Goal: Task Accomplishment & Management: Use online tool/utility

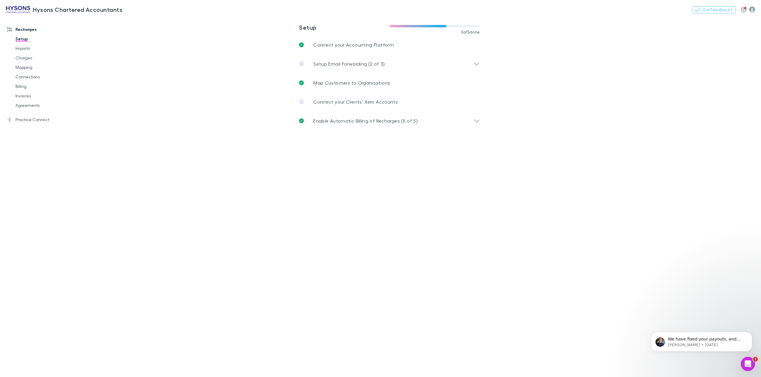
click at [749, 9] on icon "button" at bounding box center [752, 10] width 6 height 6
click at [703, 119] on p "Integrations" at bounding box center [714, 122] width 82 height 11
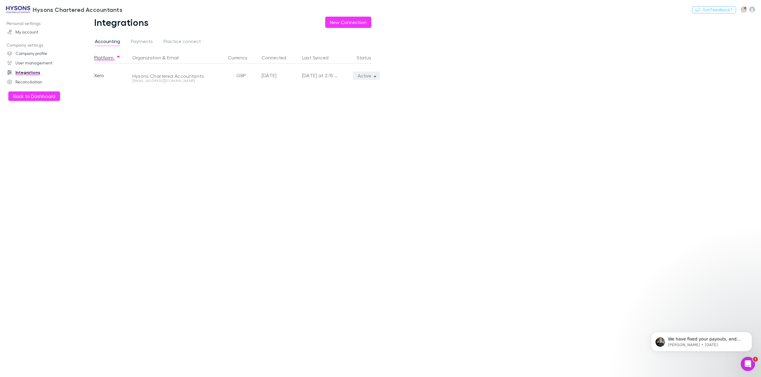
click at [368, 78] on button "Active" at bounding box center [366, 76] width 27 height 8
click at [225, 128] on div at bounding box center [380, 188] width 761 height 377
click at [21, 32] on link "My account" at bounding box center [43, 32] width 84 height 10
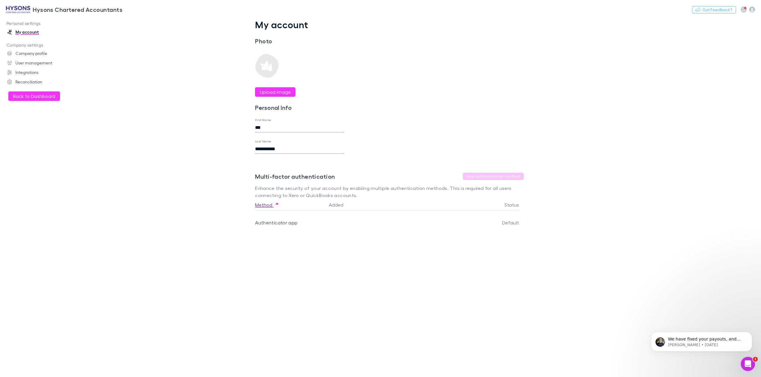
click at [18, 8] on img at bounding box center [18, 9] width 24 height 7
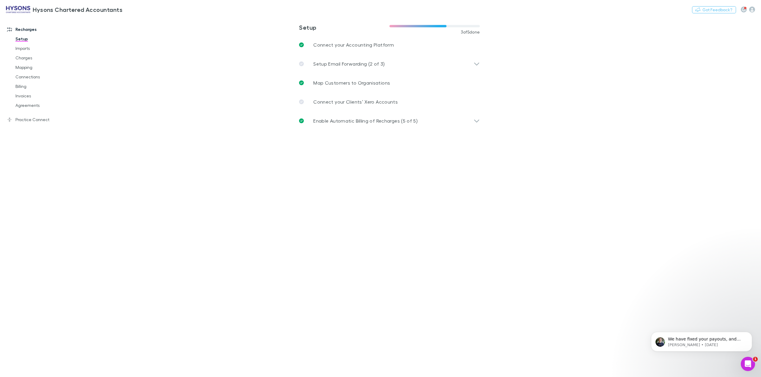
click at [19, 68] on link "Mapping" at bounding box center [47, 68] width 75 height 10
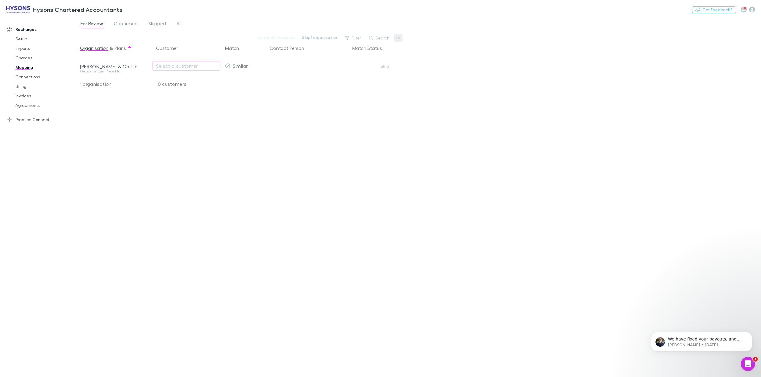
click at [398, 40] on icon "button" at bounding box center [398, 38] width 4 height 5
click at [354, 101] on p "Re-sync contacts" at bounding box center [362, 98] width 82 height 11
